Goal: Navigation & Orientation: Find specific page/section

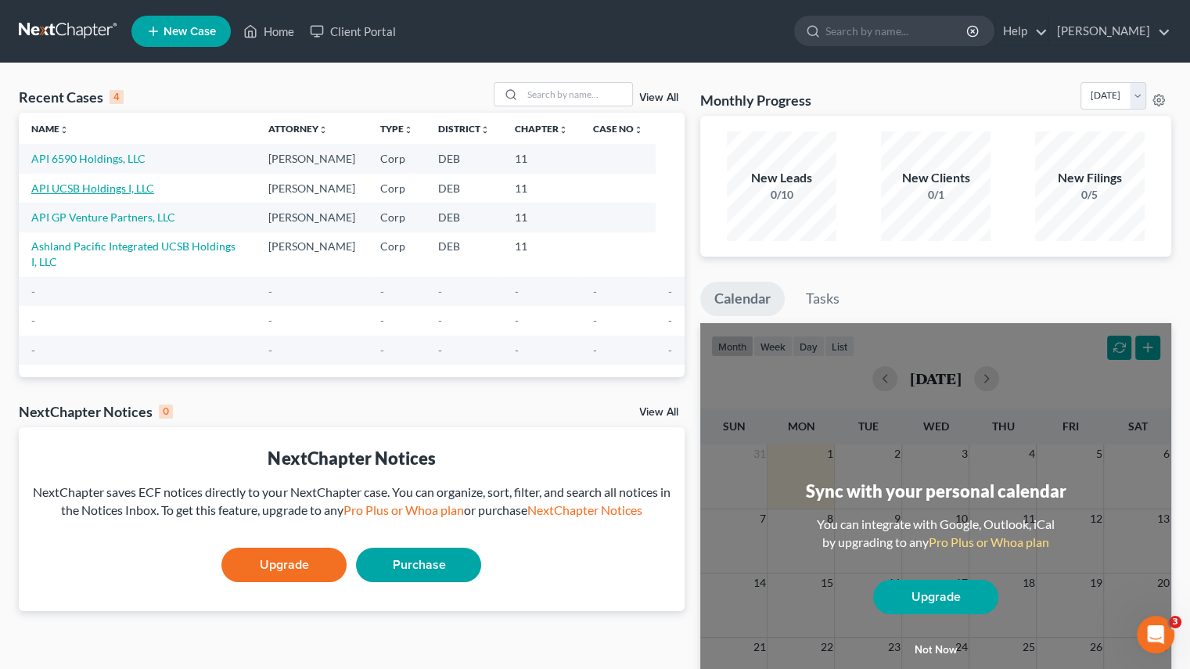
drag, startPoint x: 109, startPoint y: 187, endPoint x: 125, endPoint y: 187, distance: 15.6
click at [109, 187] on link "API UCSB Holdings I, LLC" at bounding box center [92, 187] width 123 height 13
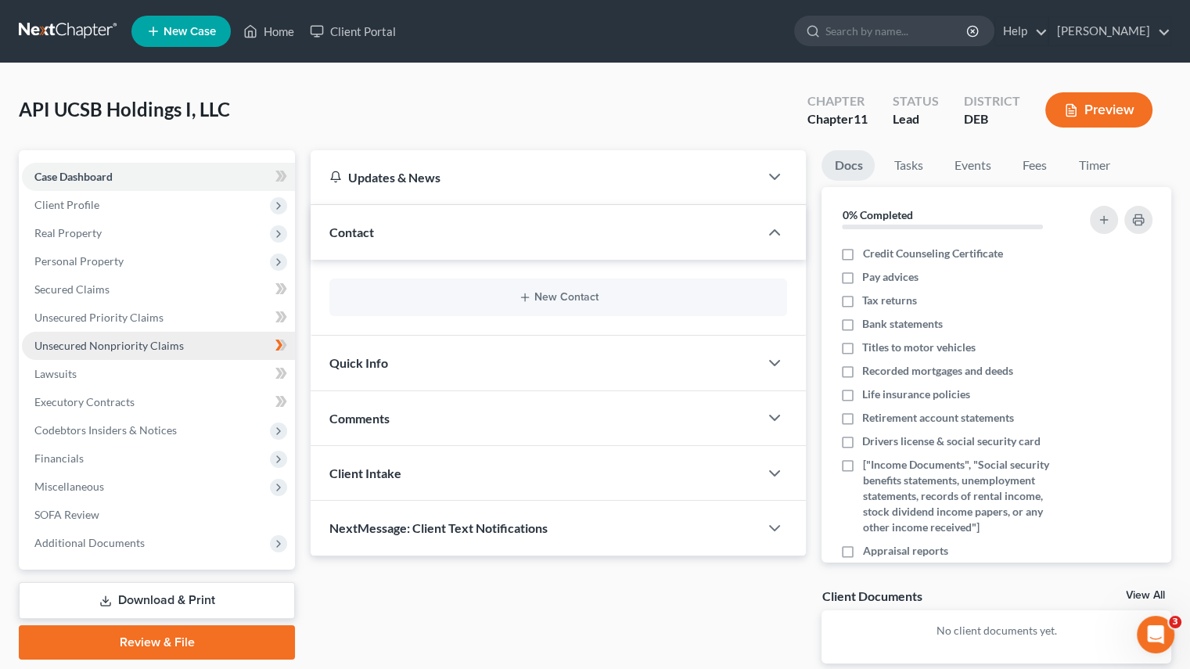
click at [109, 351] on span "Unsecured Nonpriority Claims" at bounding box center [108, 345] width 149 height 13
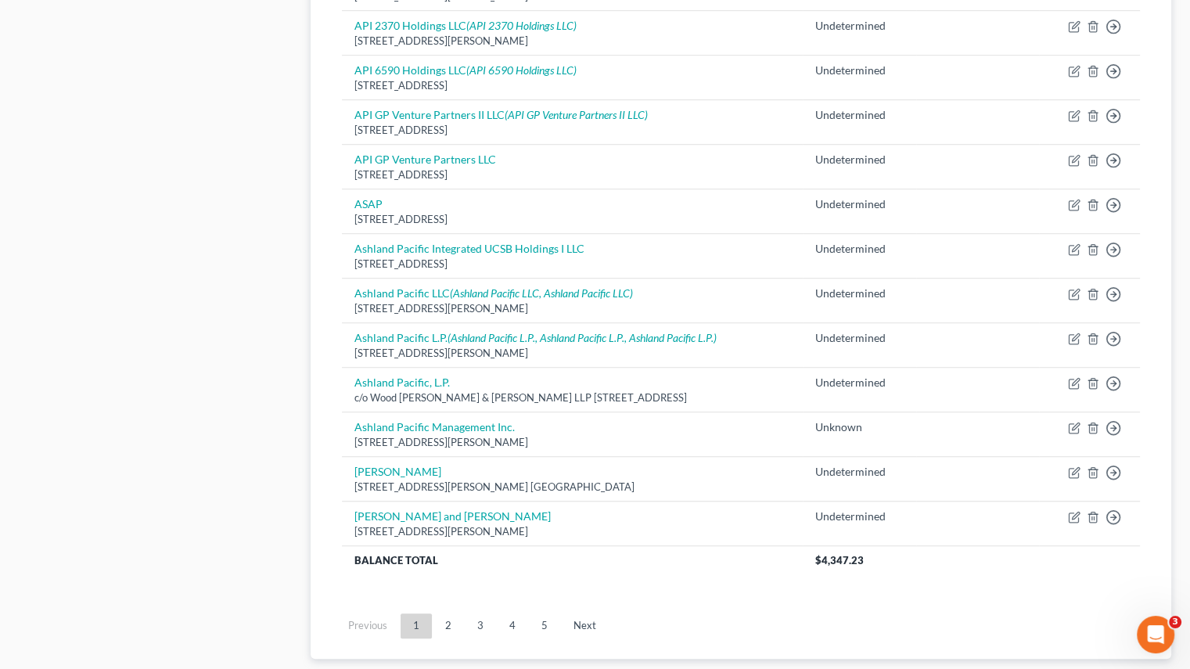
scroll to position [1132, 0]
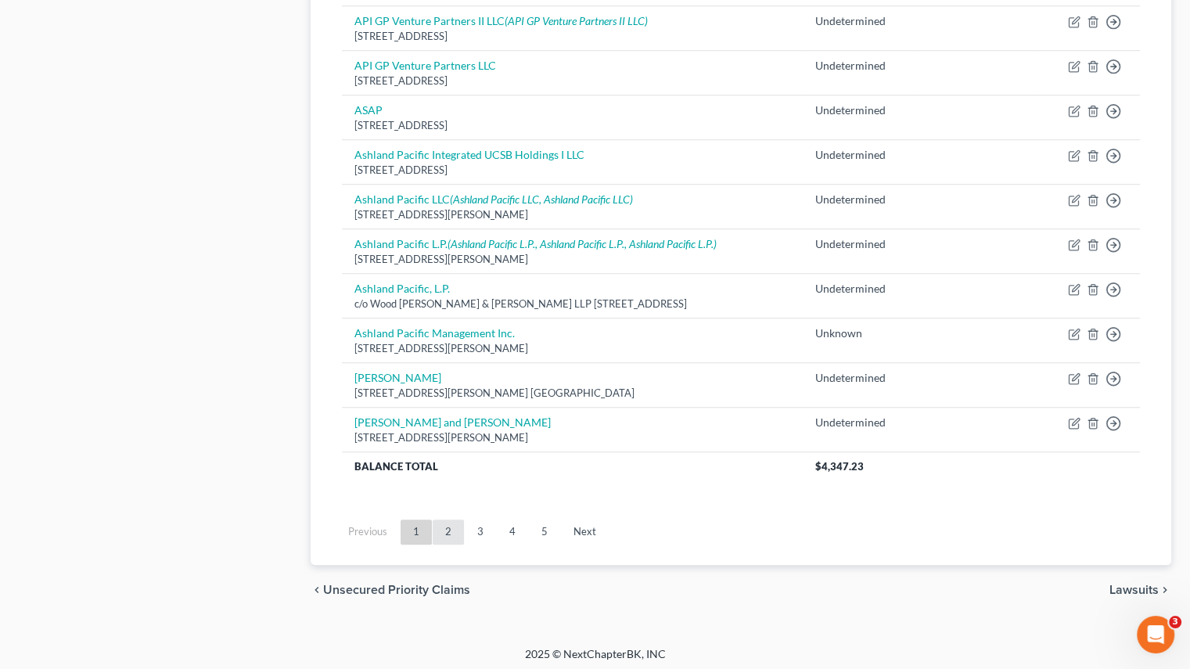
click at [447, 519] on link "2" at bounding box center [447, 531] width 31 height 25
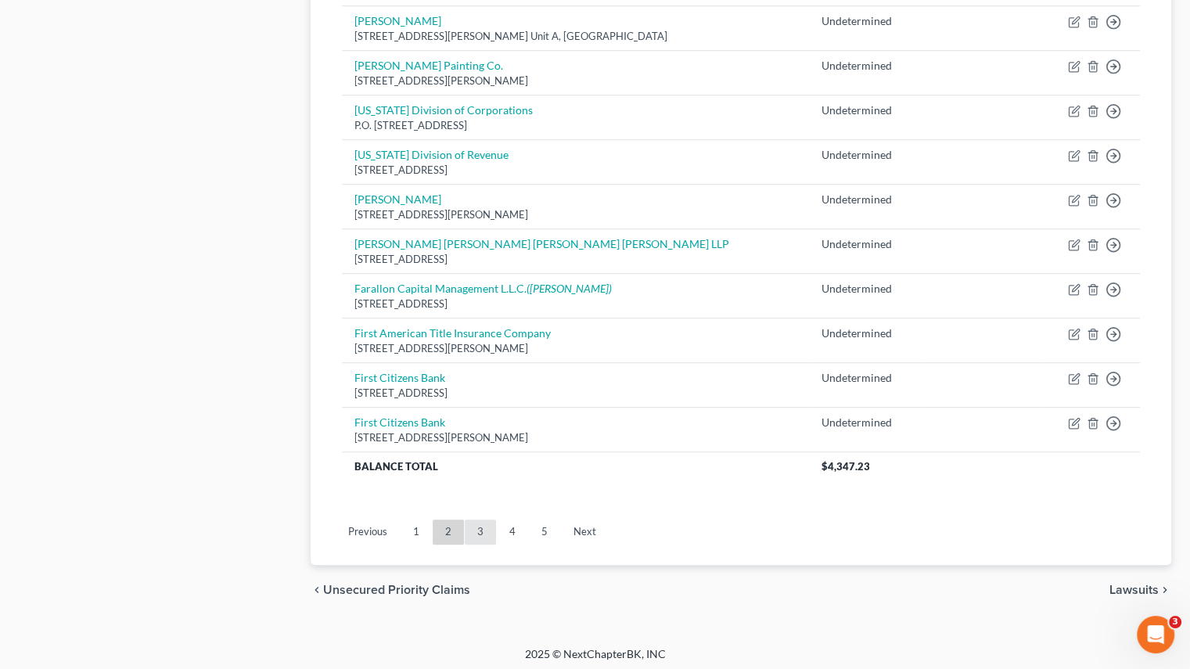
click at [486, 525] on link "3" at bounding box center [480, 531] width 31 height 25
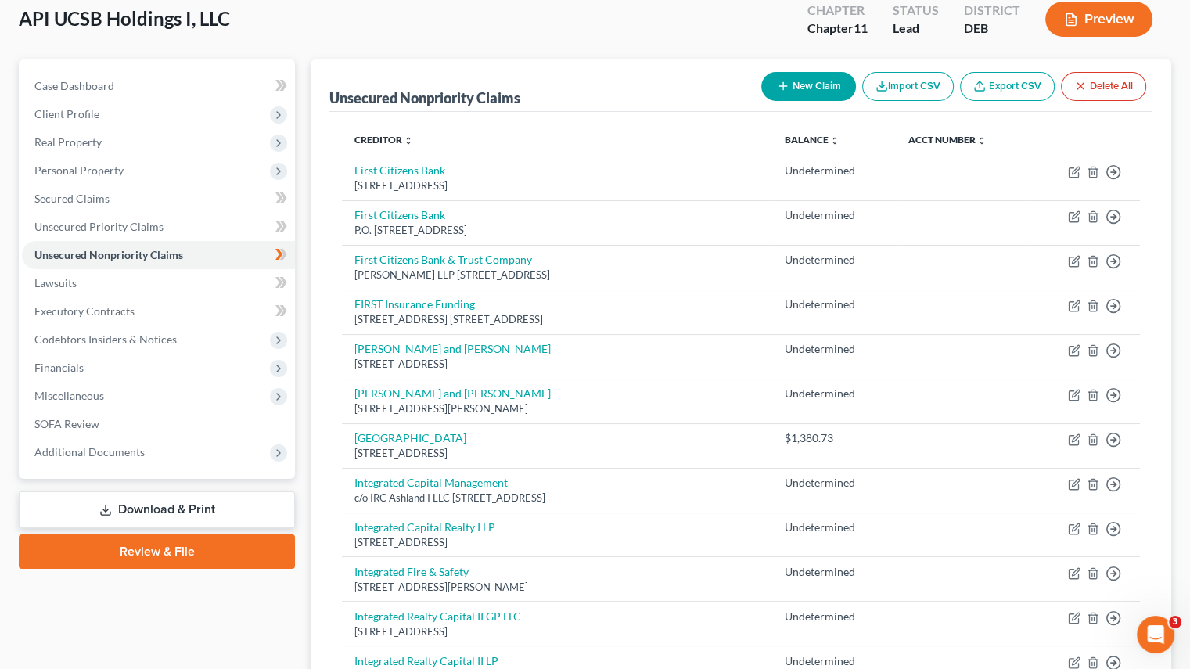
scroll to position [0, 0]
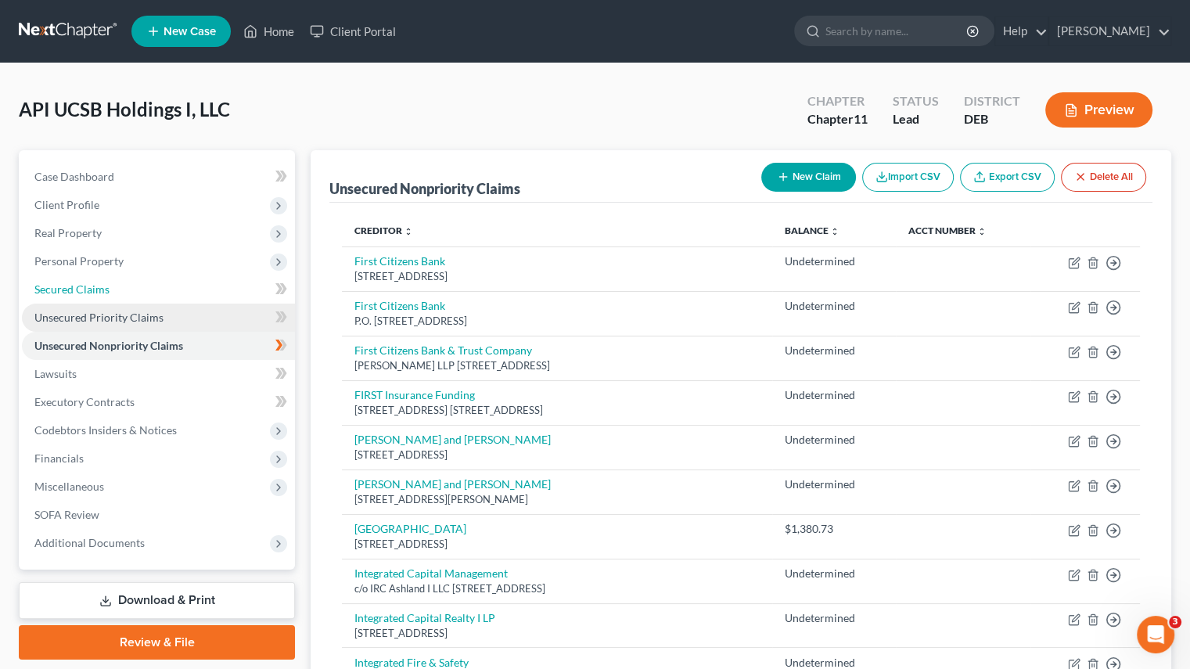
drag, startPoint x: 93, startPoint y: 287, endPoint x: 94, endPoint y: 308, distance: 21.1
click at [93, 287] on span "Secured Claims" at bounding box center [71, 288] width 75 height 13
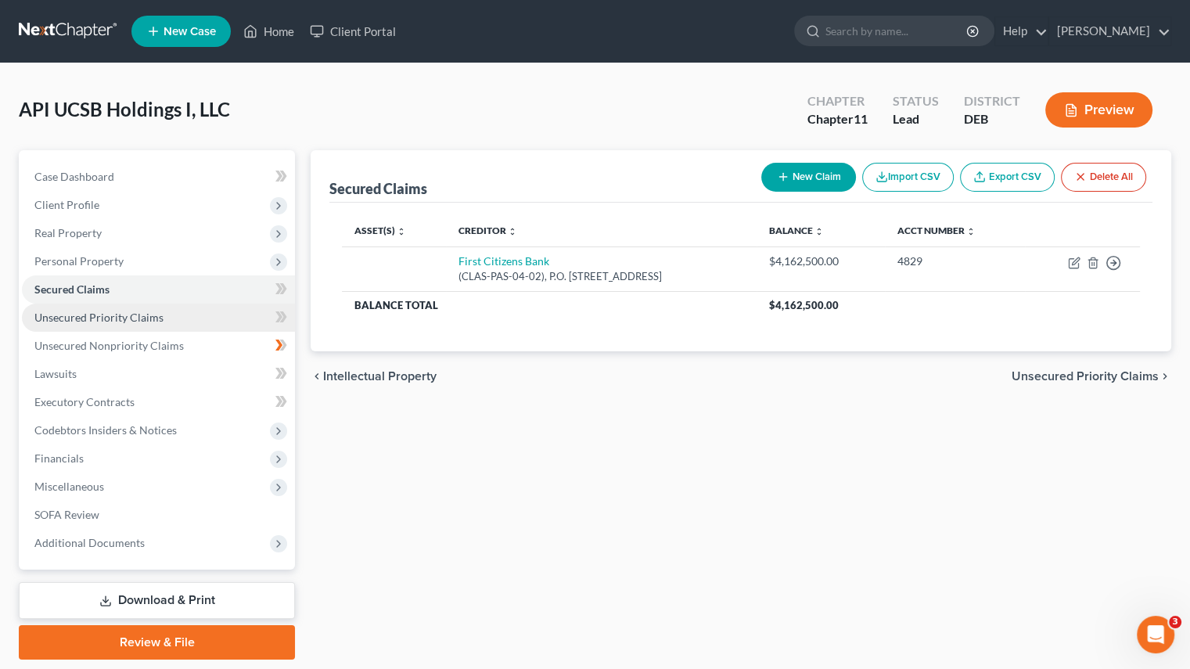
click at [95, 316] on span "Unsecured Priority Claims" at bounding box center [98, 316] width 129 height 13
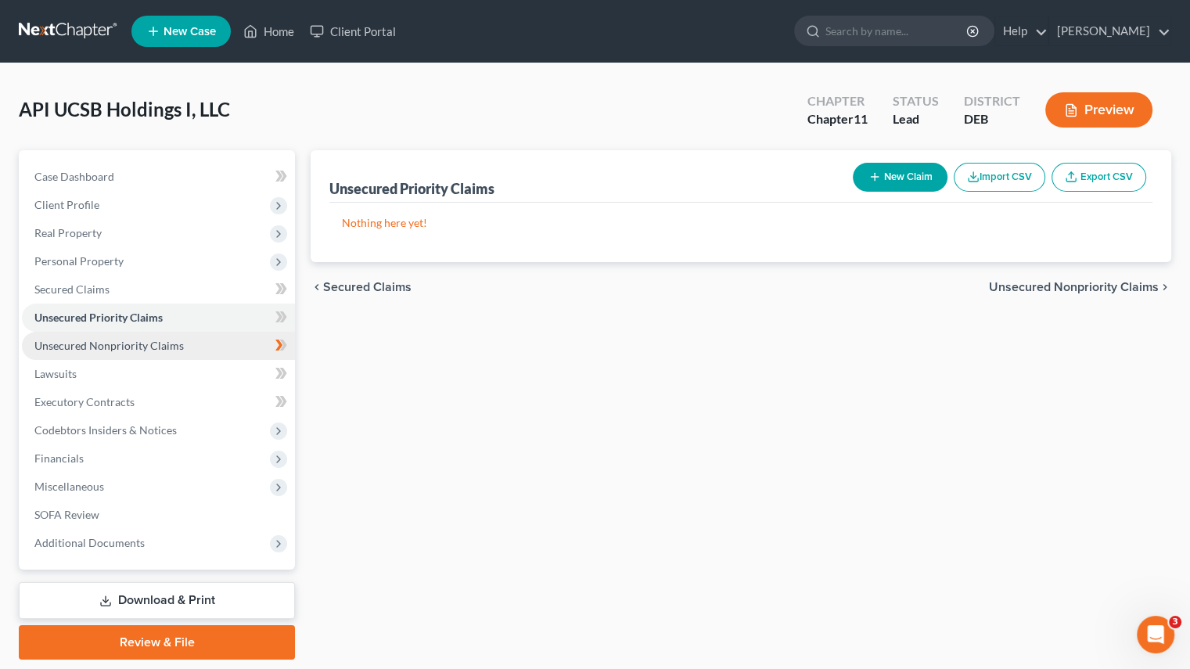
click at [97, 350] on span "Unsecured Nonpriority Claims" at bounding box center [108, 345] width 149 height 13
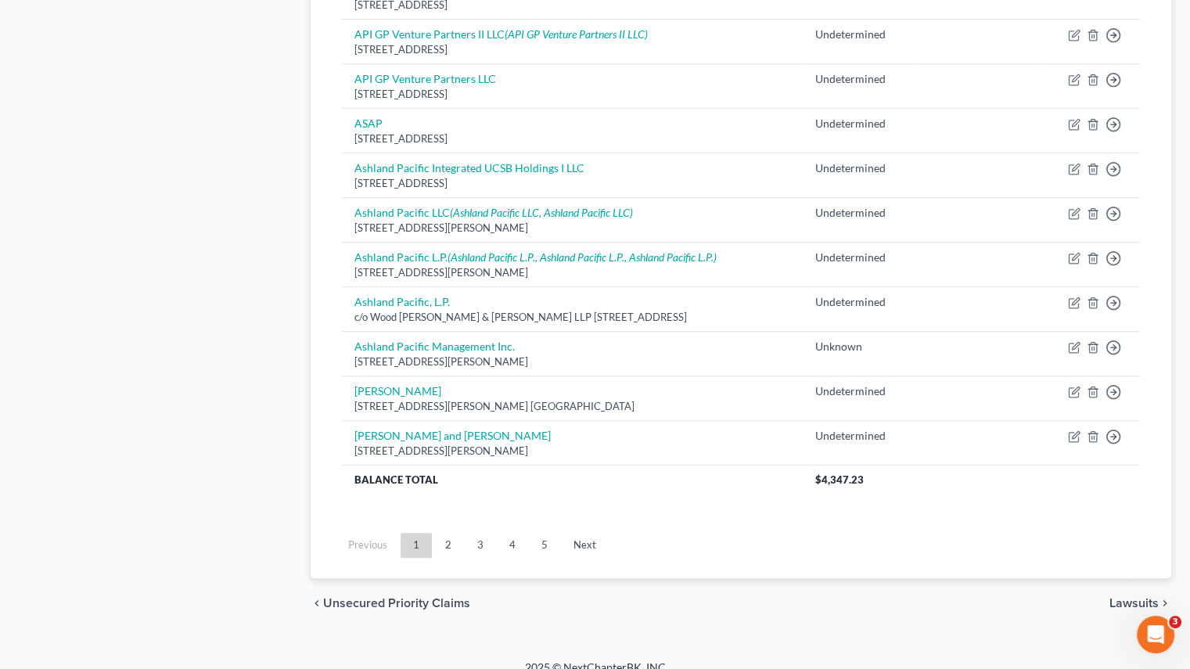
scroll to position [1132, 0]
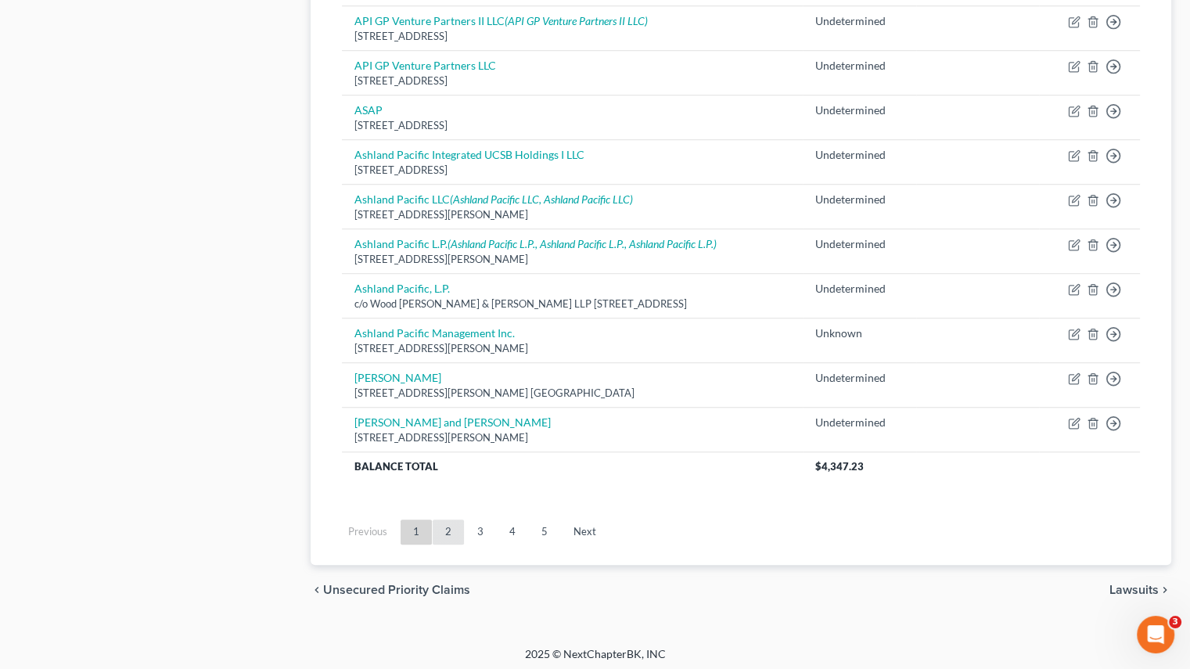
click at [447, 525] on link "2" at bounding box center [447, 531] width 31 height 25
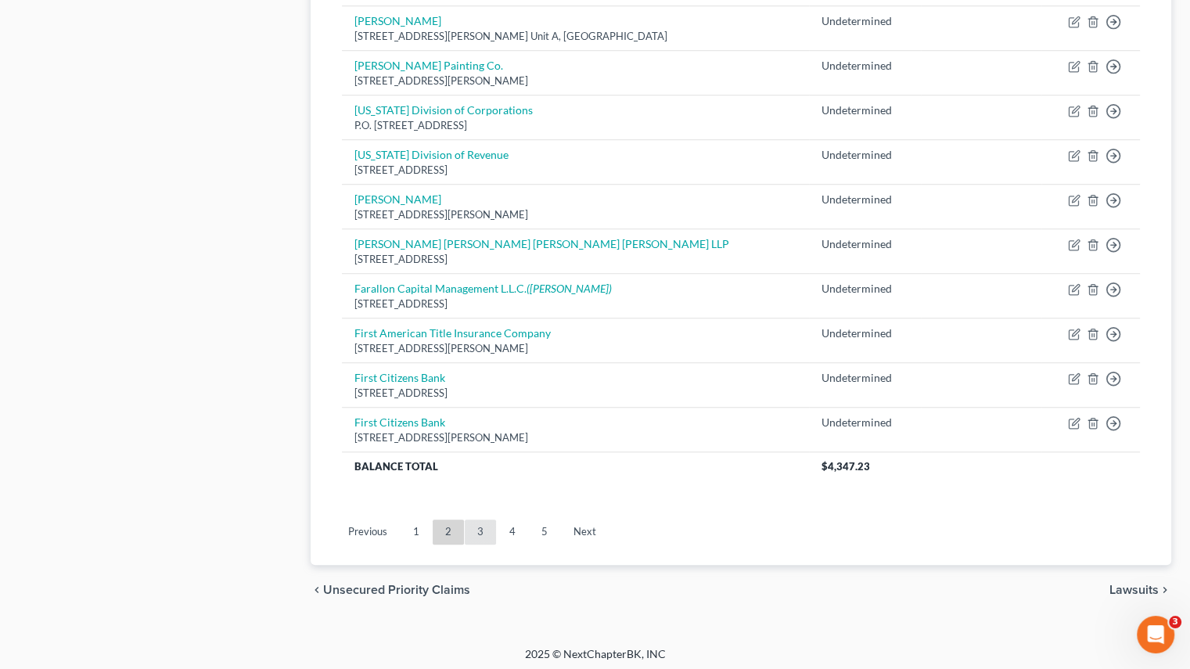
click at [475, 520] on link "3" at bounding box center [480, 531] width 31 height 25
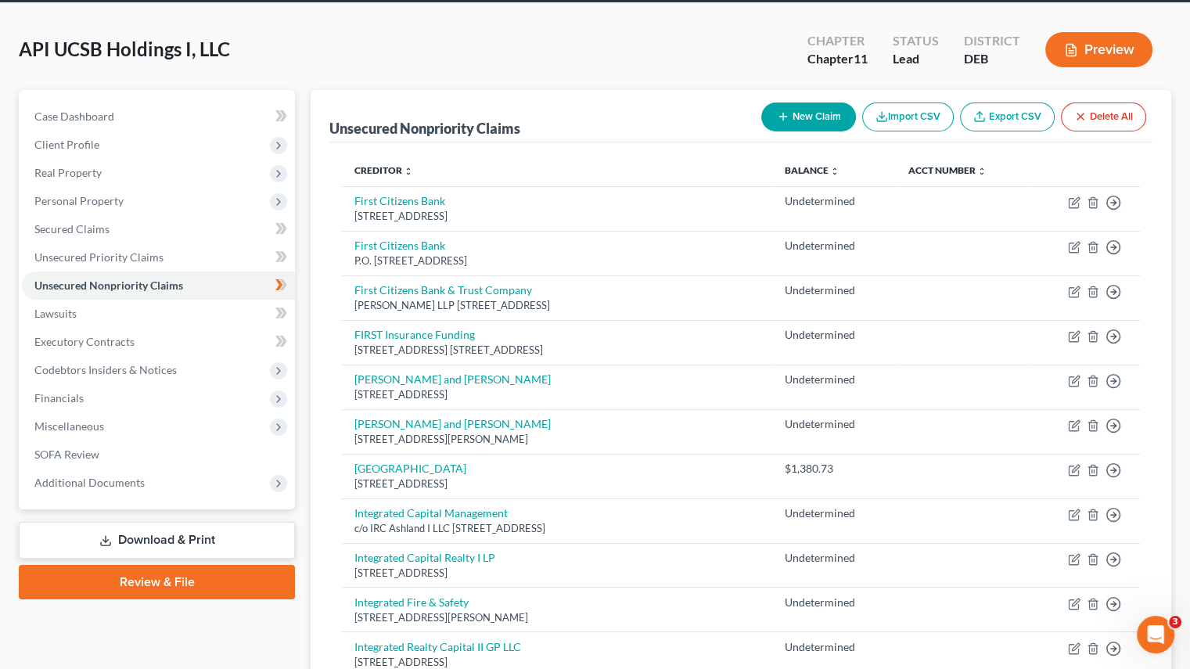
scroll to position [0, 0]
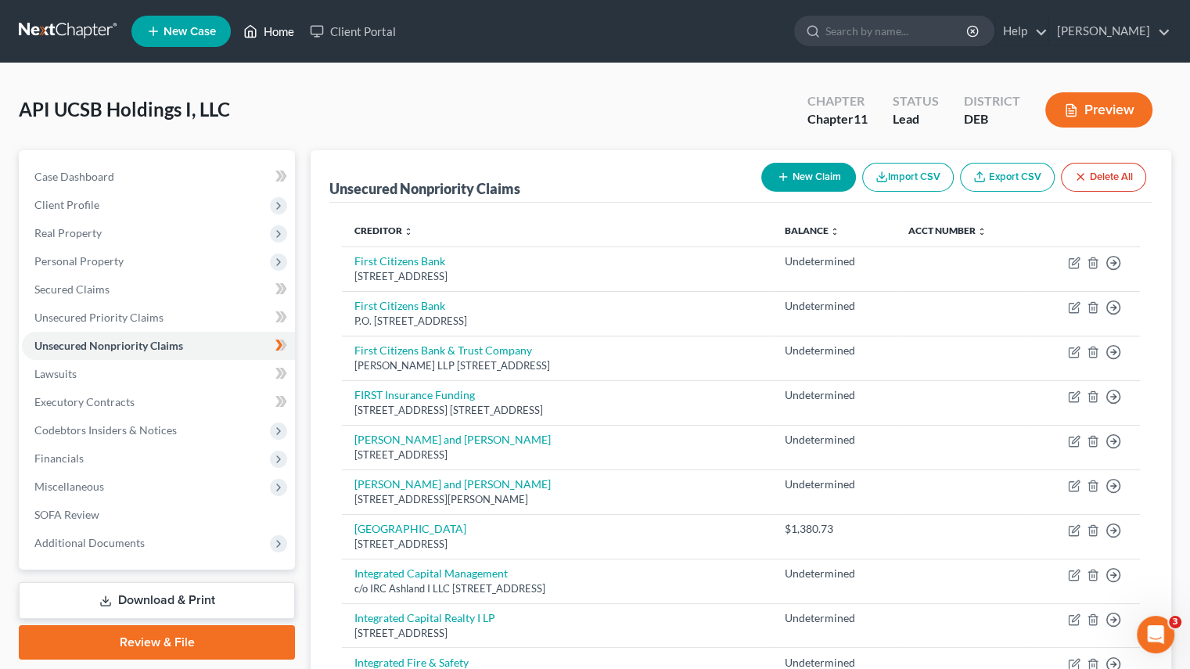
click at [264, 31] on link "Home" at bounding box center [268, 31] width 66 height 28
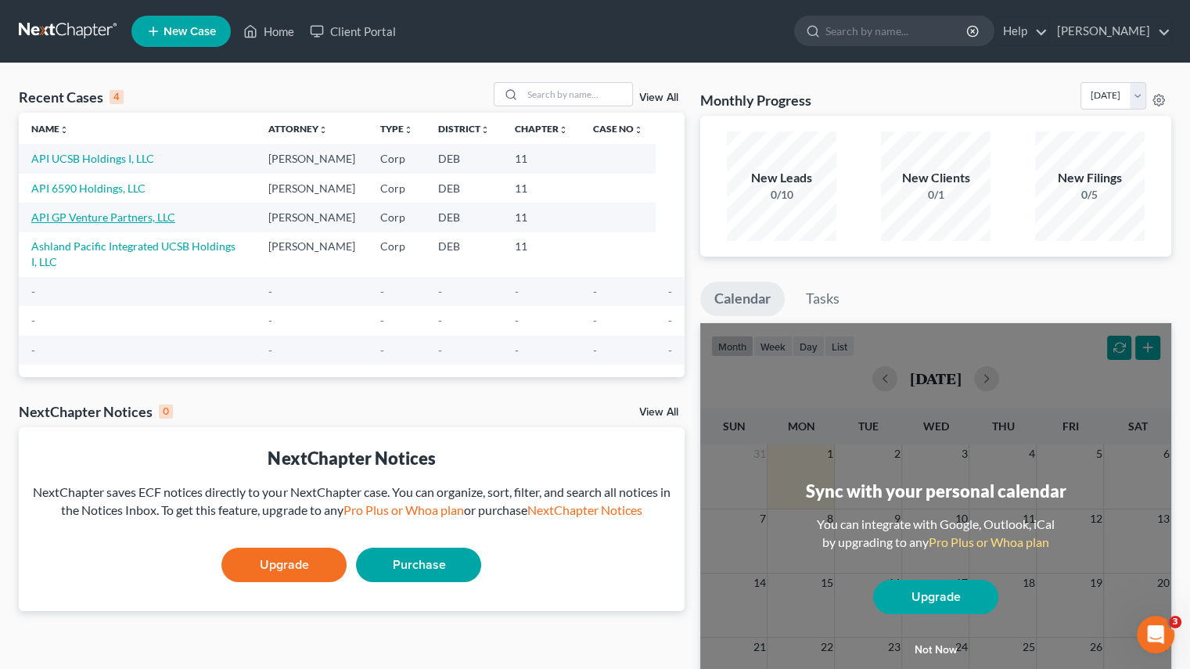
click at [86, 221] on link "API GP Venture Partners, LLC" at bounding box center [103, 216] width 144 height 13
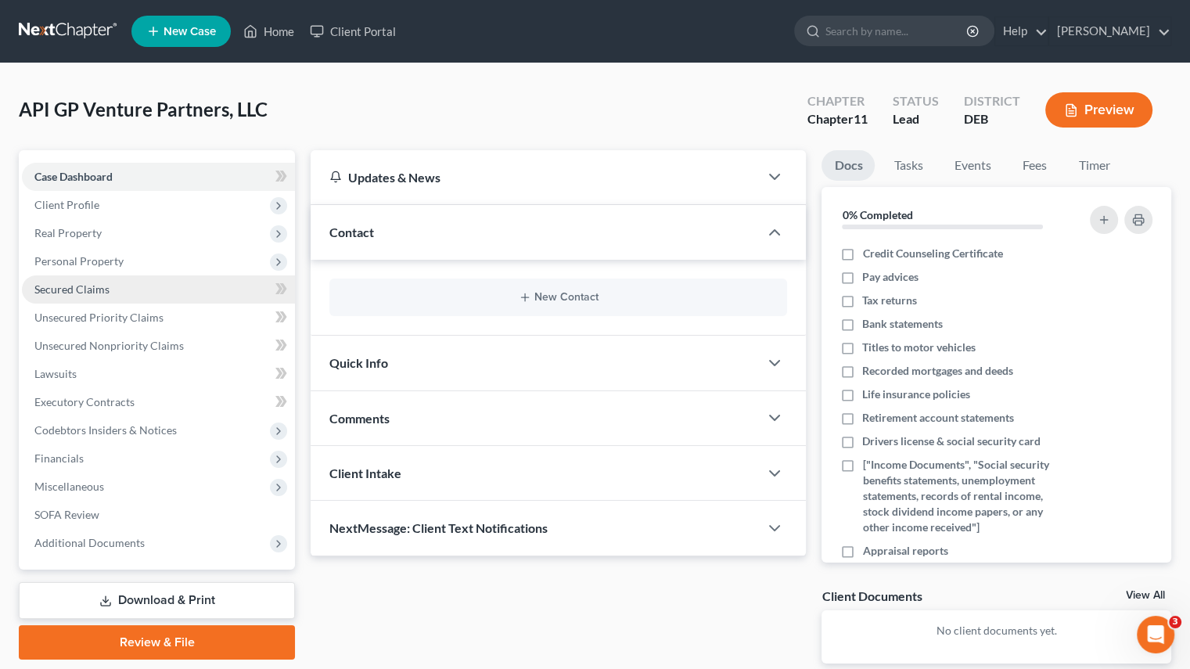
click at [112, 282] on link "Secured Claims" at bounding box center [158, 289] width 273 height 28
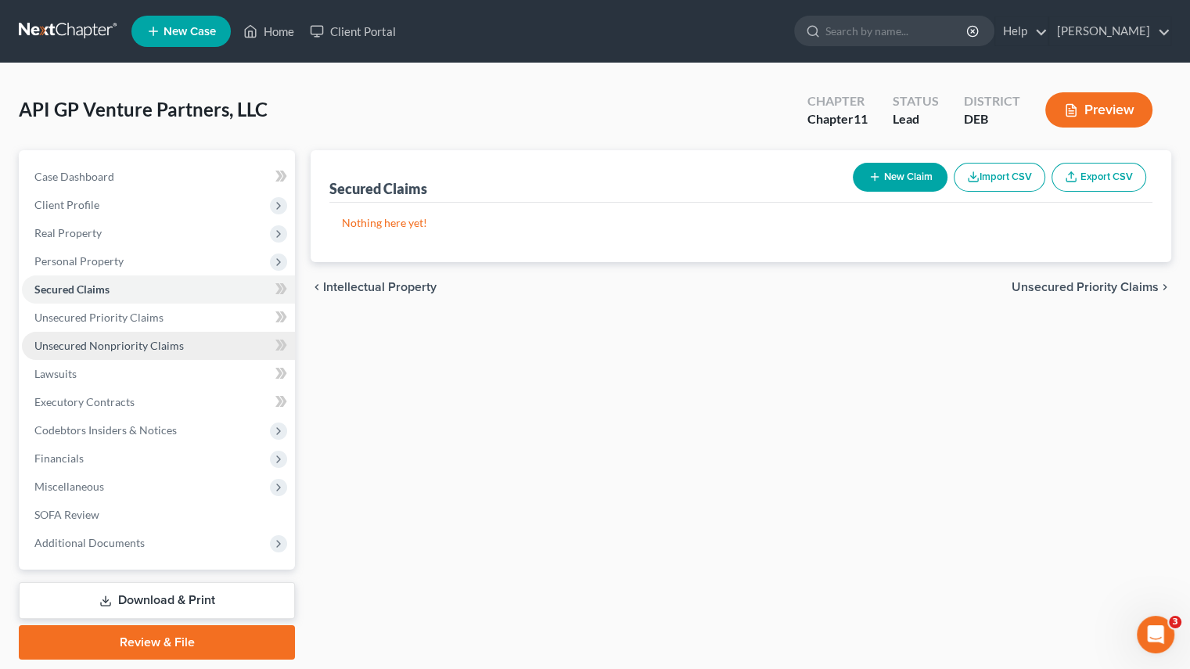
click at [97, 346] on span "Unsecured Nonpriority Claims" at bounding box center [108, 345] width 149 height 13
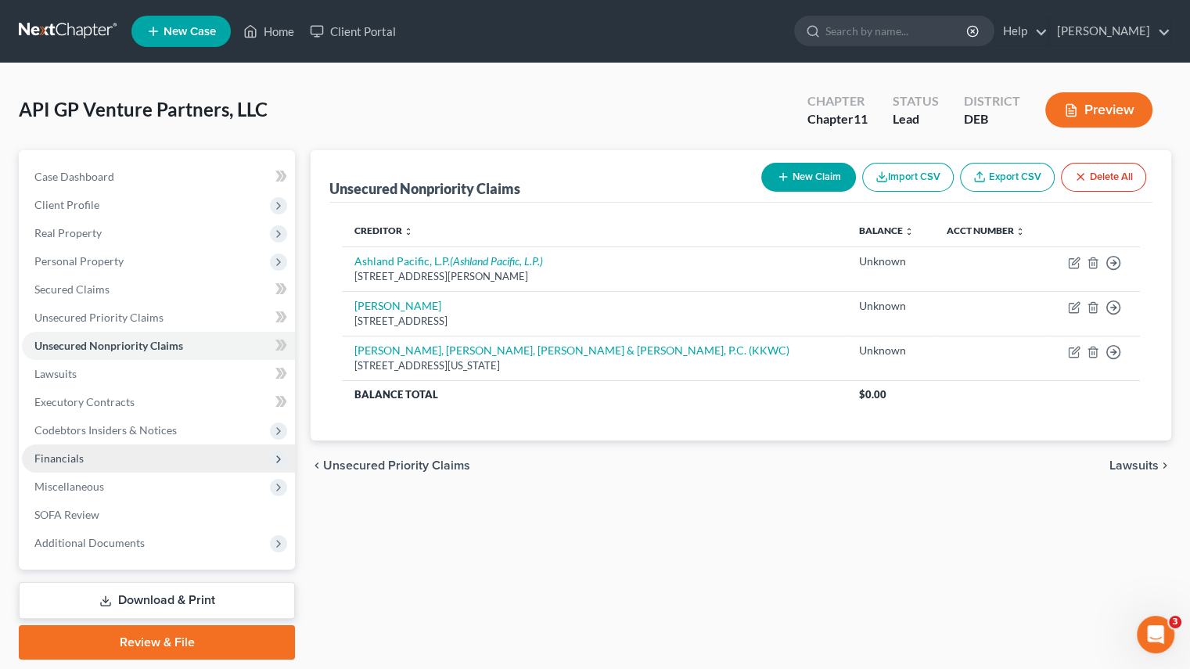
click at [83, 465] on span "Financials" at bounding box center [158, 458] width 273 height 28
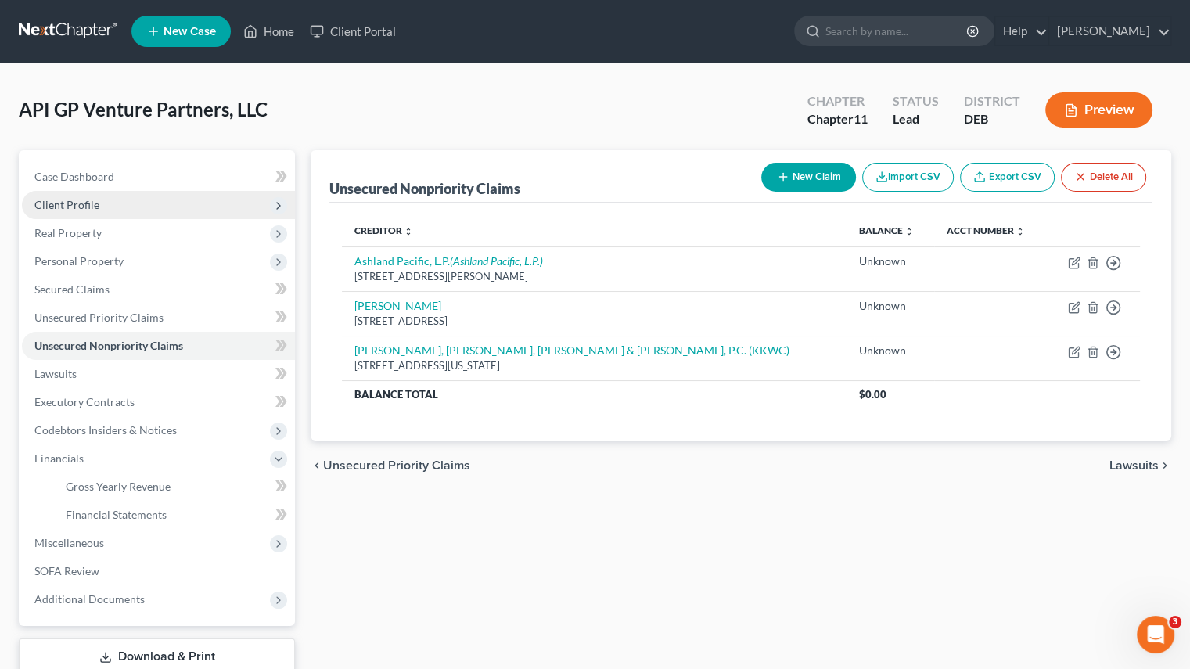
click at [88, 198] on span "Client Profile" at bounding box center [66, 204] width 65 height 13
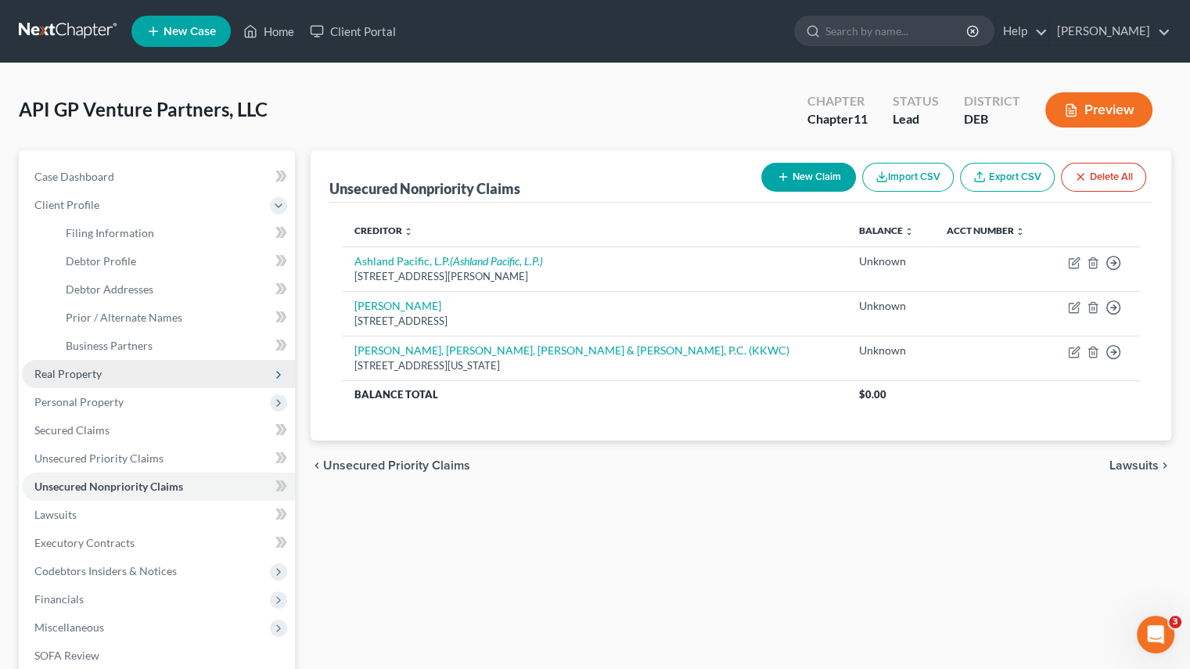
click at [59, 372] on span "Real Property" at bounding box center [67, 373] width 67 height 13
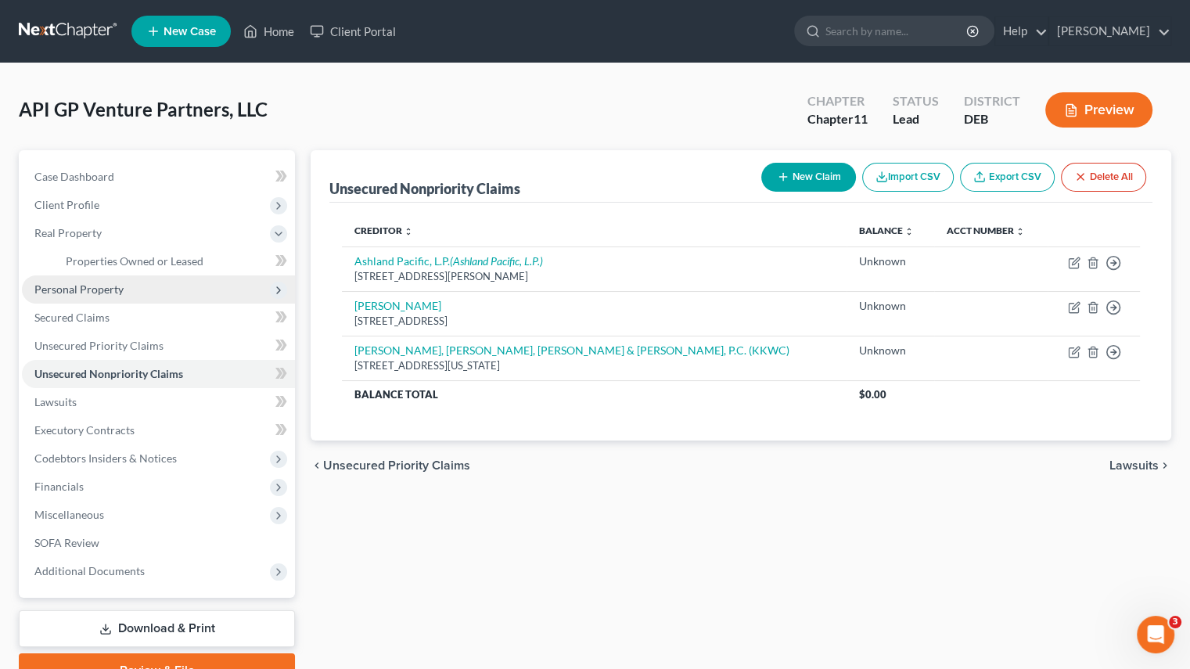
click at [92, 287] on span "Personal Property" at bounding box center [78, 288] width 89 height 13
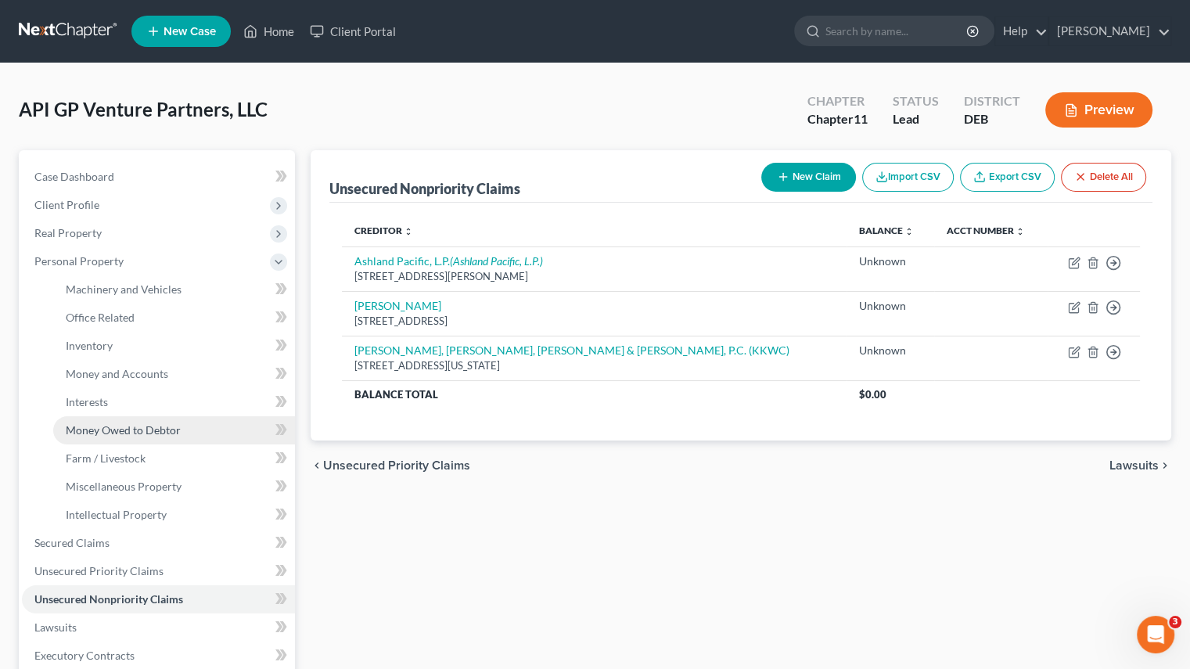
click at [104, 427] on span "Money Owed to Debtor" at bounding box center [123, 429] width 115 height 13
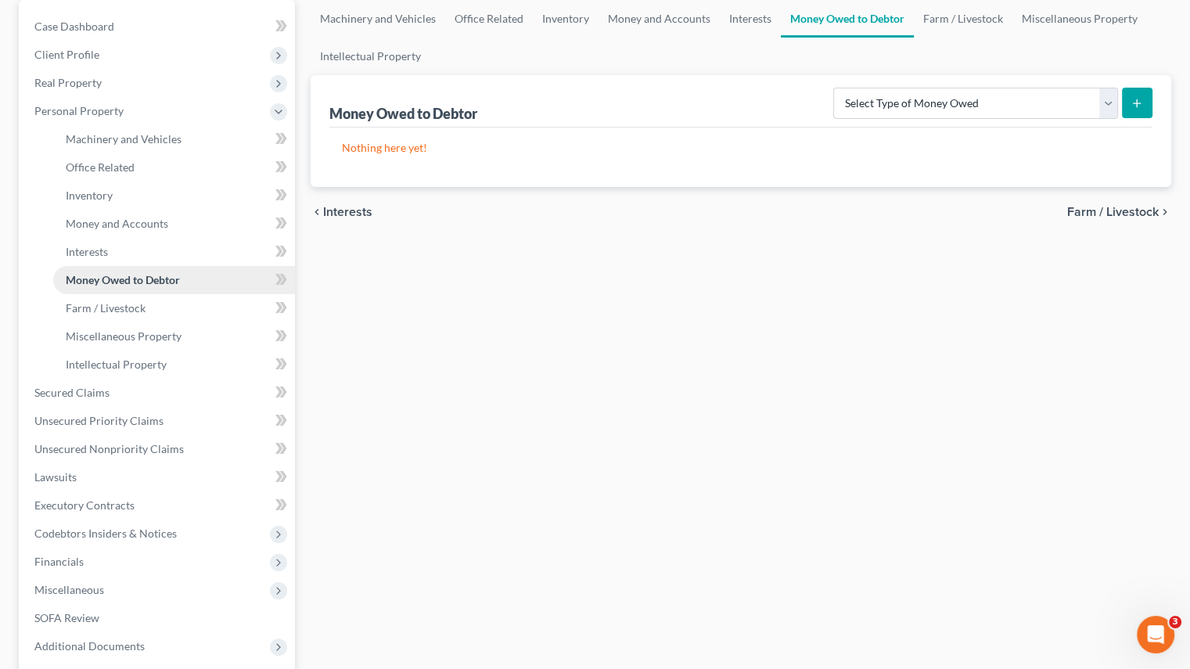
scroll to position [156, 0]
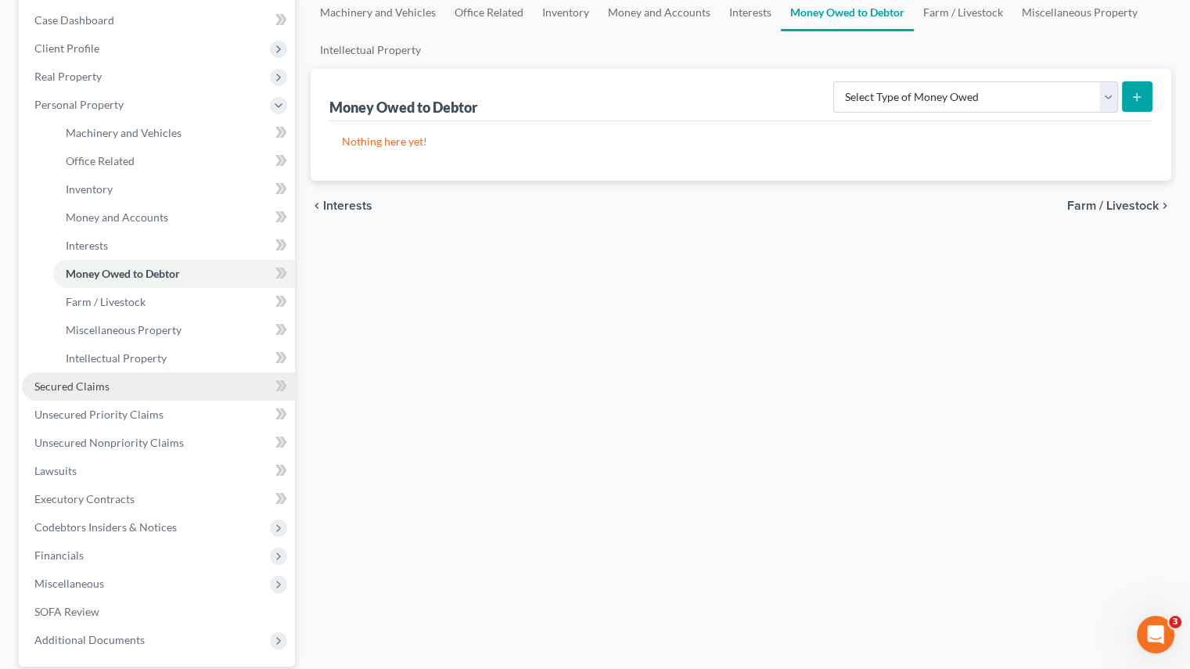
click at [91, 393] on link "Secured Claims" at bounding box center [158, 386] width 273 height 28
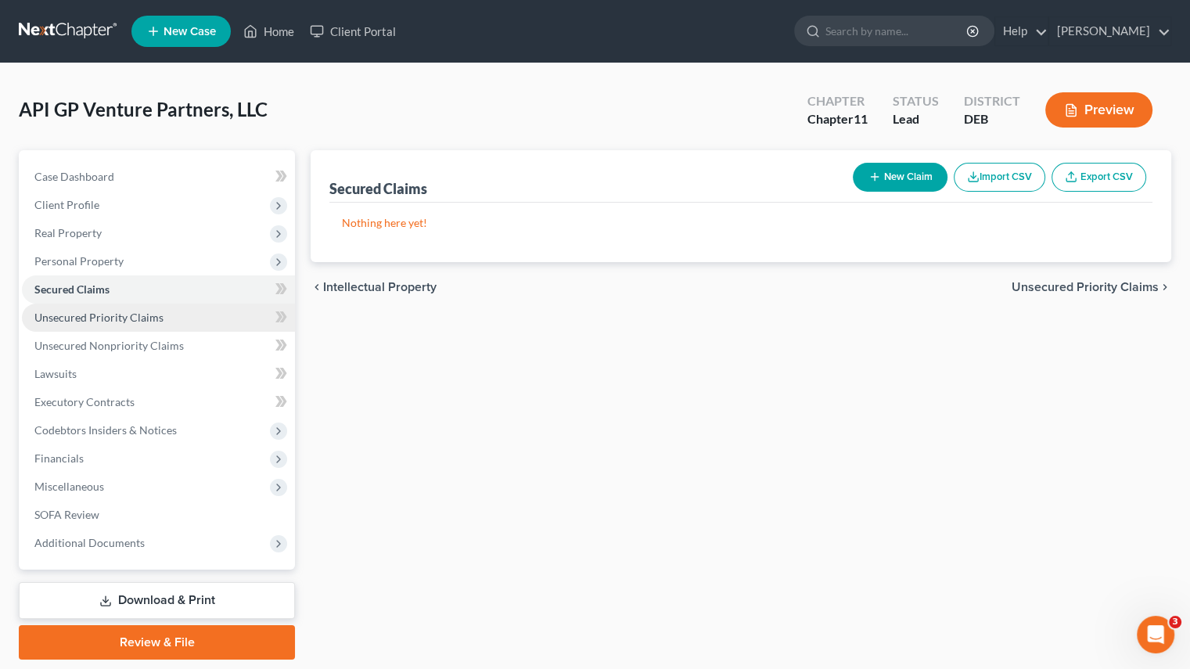
click at [116, 315] on span "Unsecured Priority Claims" at bounding box center [98, 316] width 129 height 13
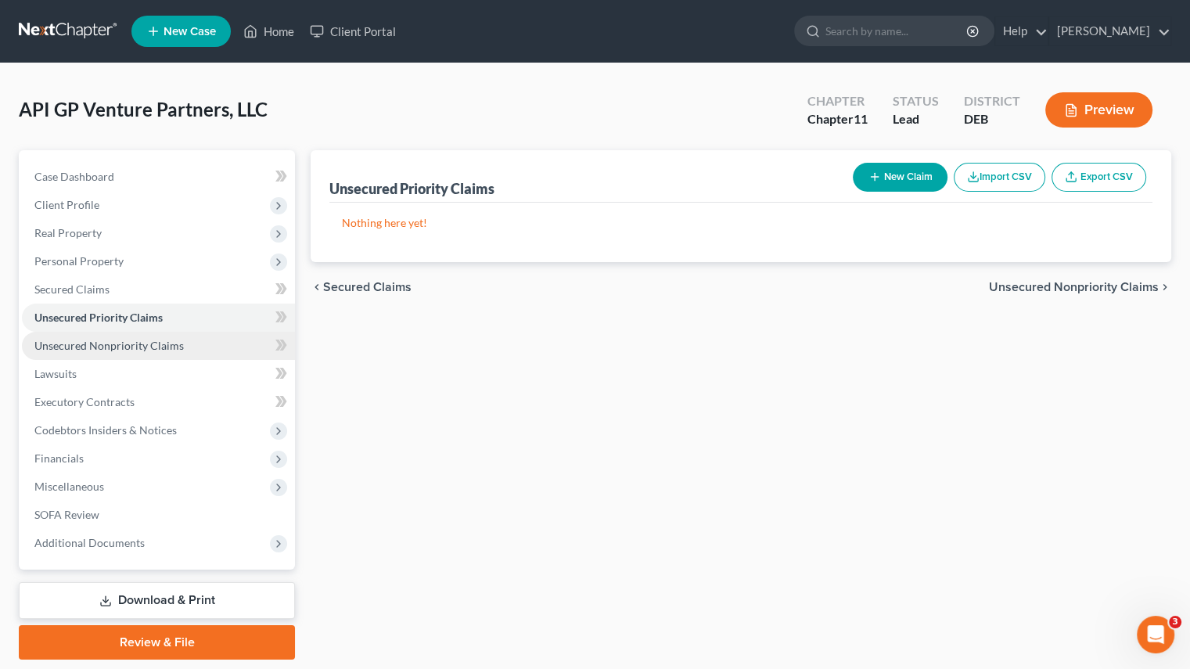
click at [113, 343] on span "Unsecured Nonpriority Claims" at bounding box center [108, 345] width 149 height 13
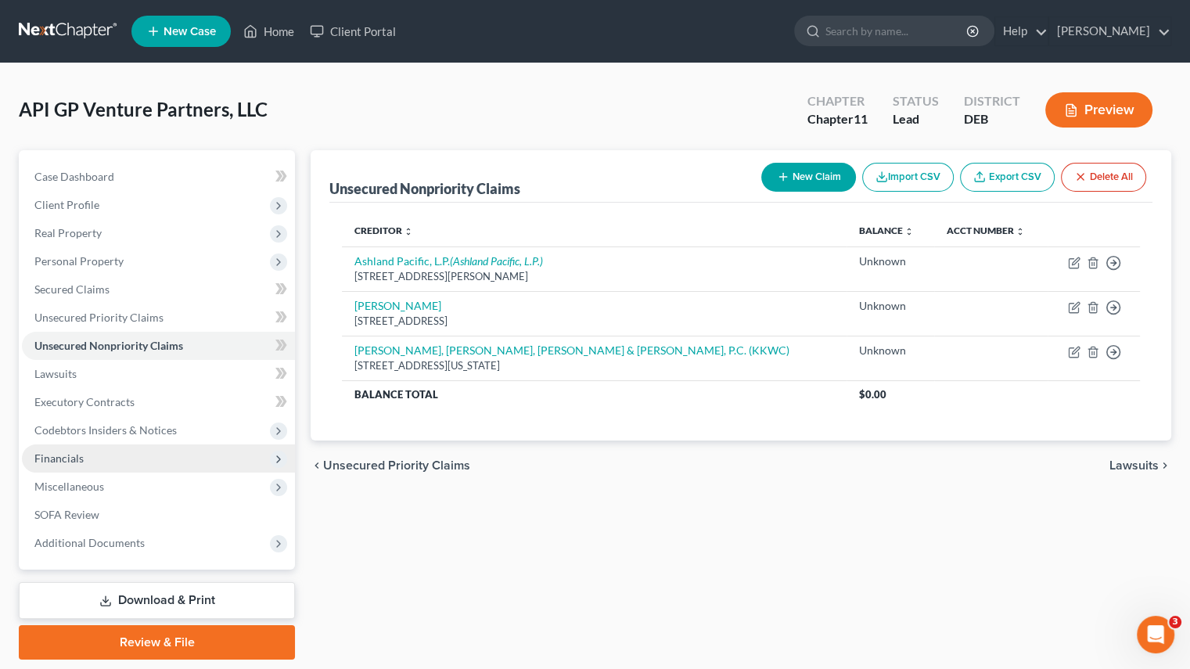
click at [60, 459] on span "Financials" at bounding box center [58, 457] width 49 height 13
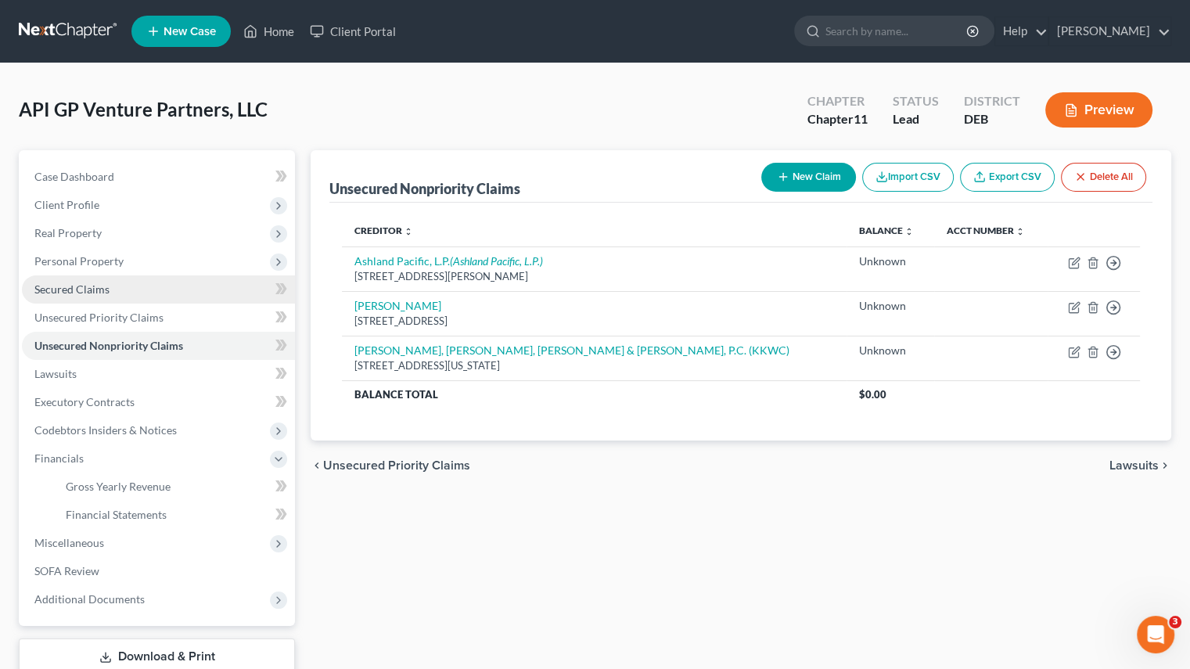
click at [97, 288] on span "Secured Claims" at bounding box center [71, 288] width 75 height 13
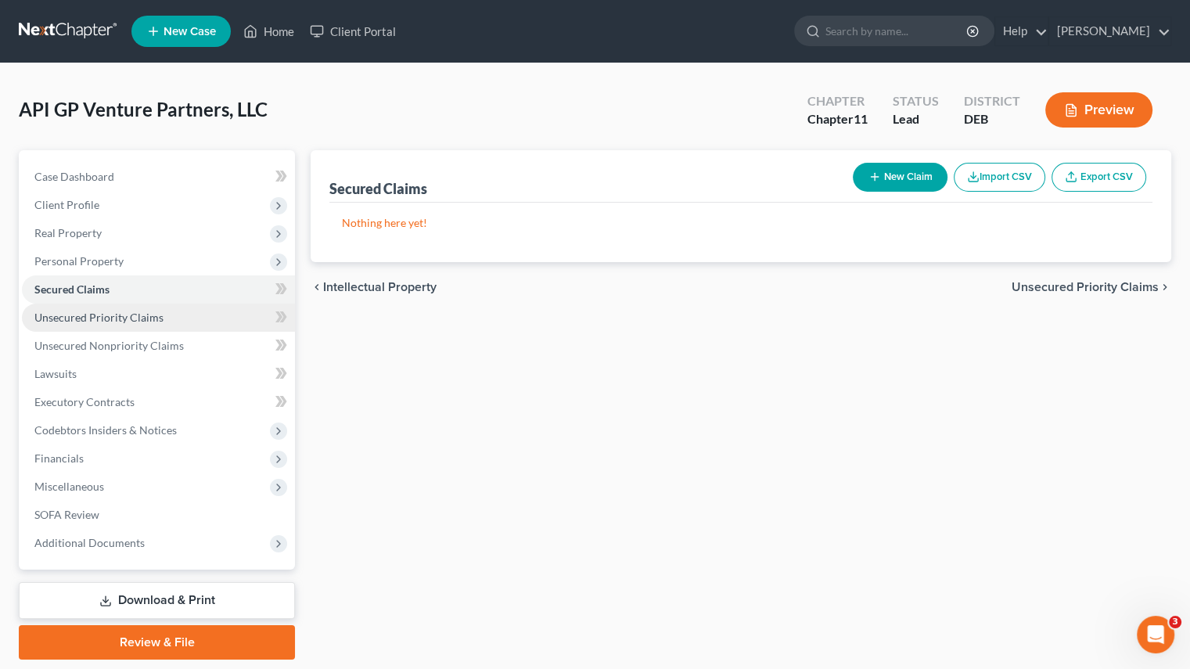
click at [66, 320] on span "Unsecured Priority Claims" at bounding box center [98, 316] width 129 height 13
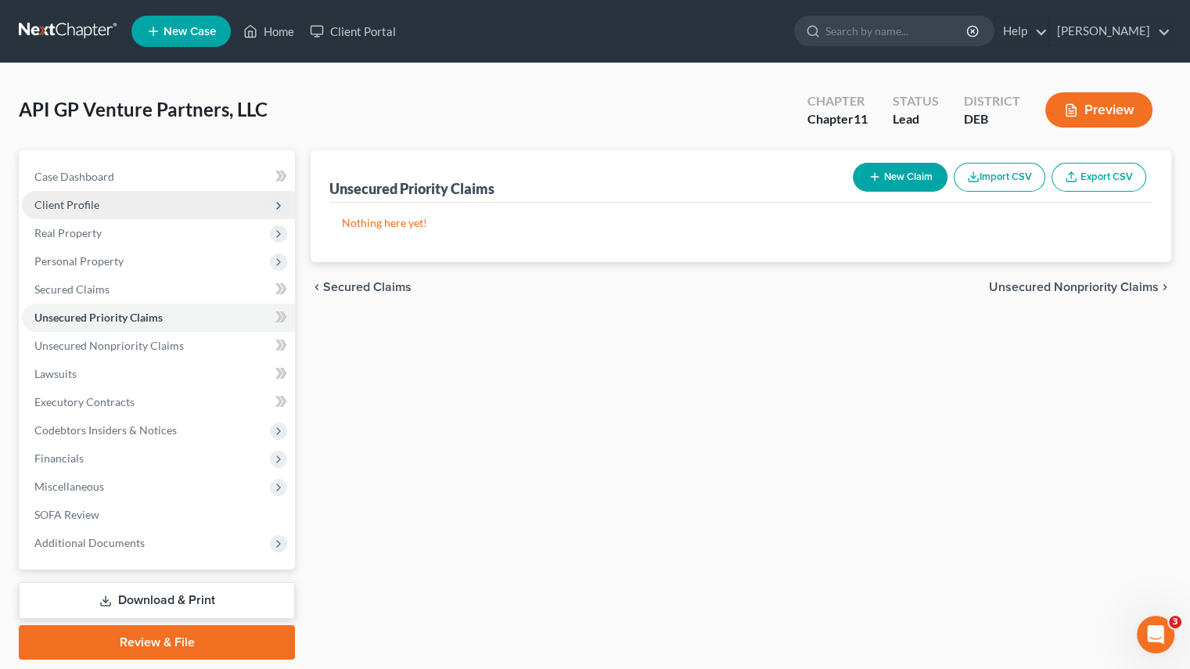
click at [56, 192] on span "Client Profile" at bounding box center [158, 205] width 273 height 28
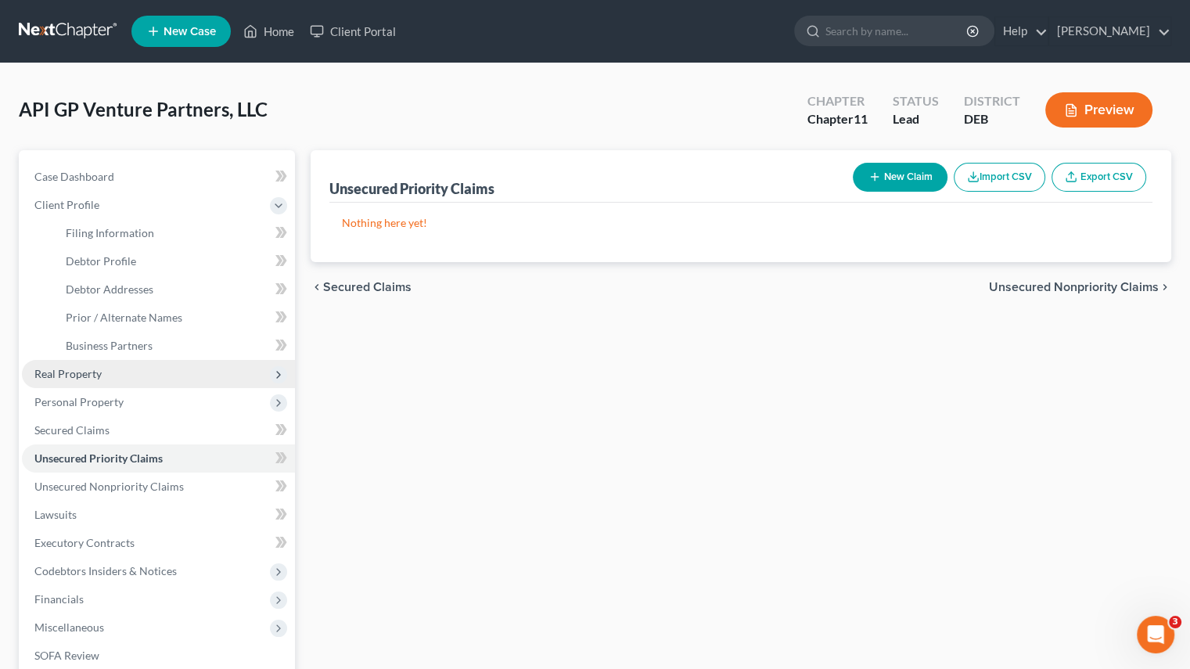
click at [81, 371] on span "Real Property" at bounding box center [67, 373] width 67 height 13
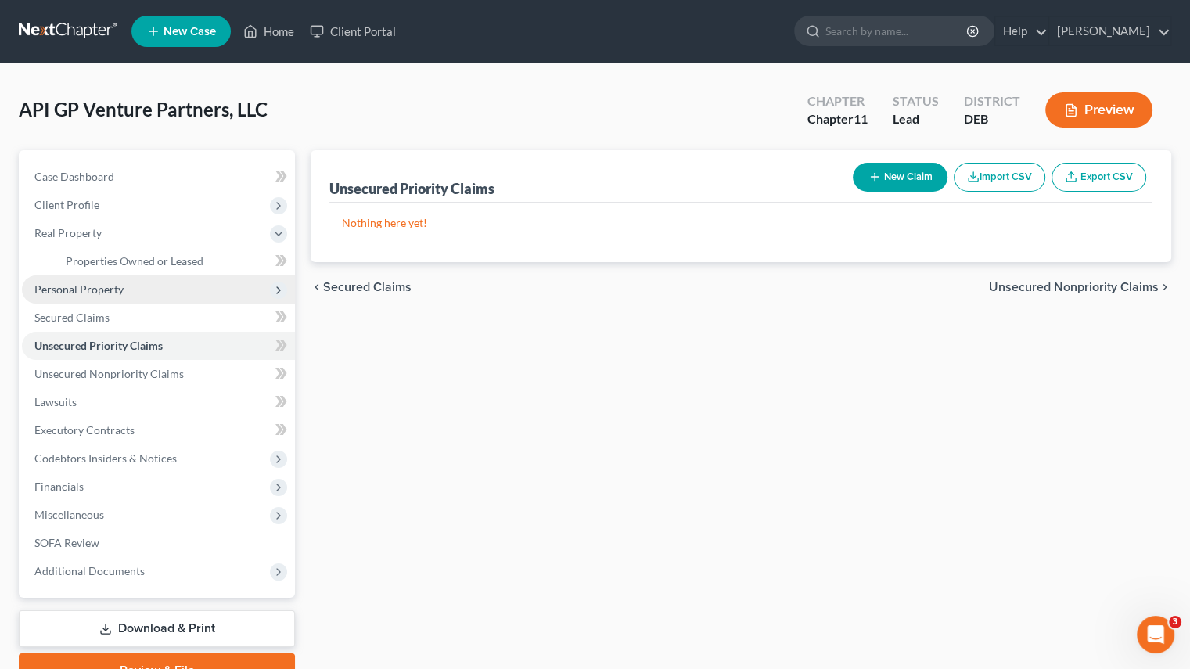
click at [86, 290] on span "Personal Property" at bounding box center [78, 288] width 89 height 13
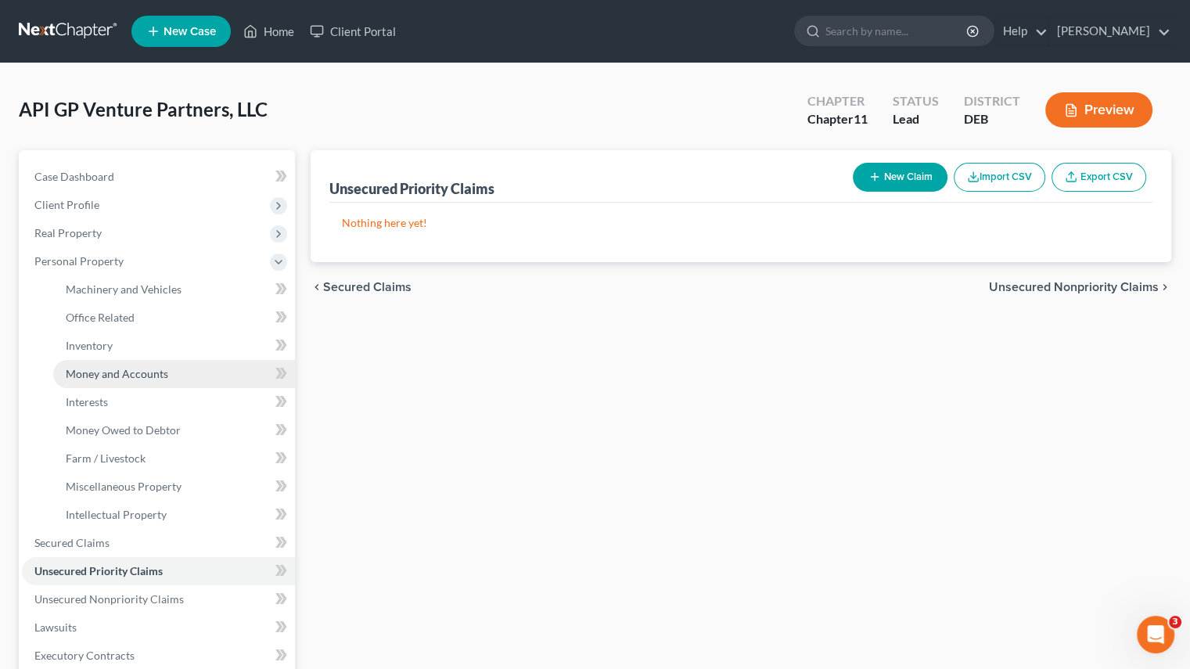
click at [134, 381] on link "Money and Accounts" at bounding box center [174, 374] width 242 height 28
